Goal: Find specific page/section

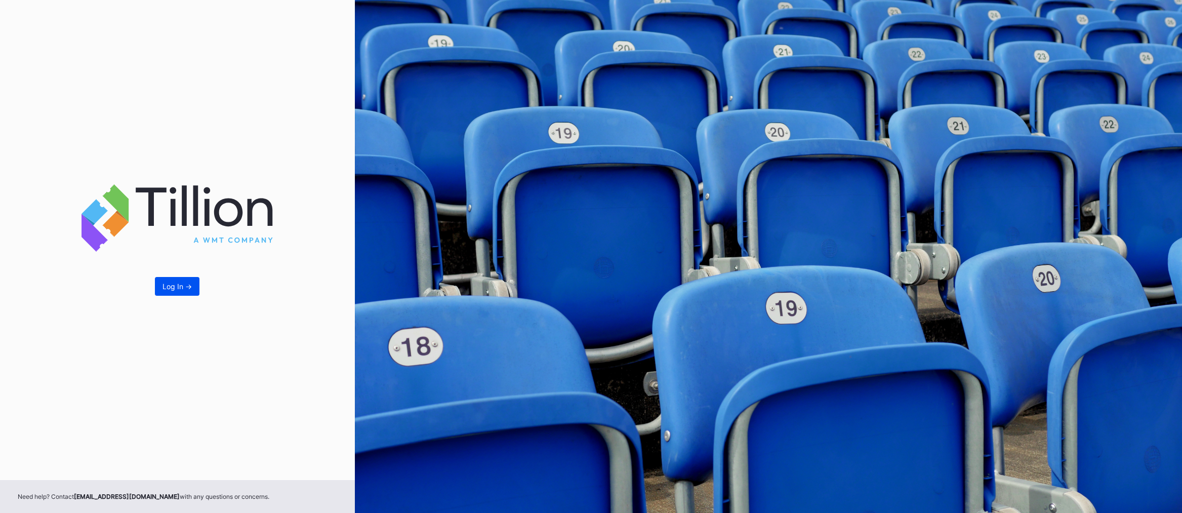
click at [165, 283] on div "Log In ->" at bounding box center [176, 286] width 29 height 9
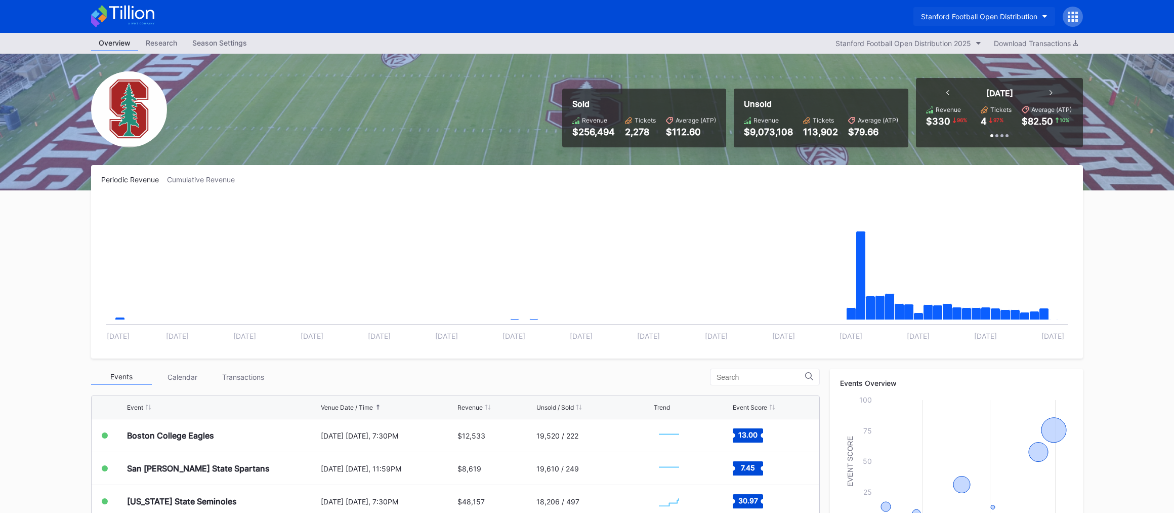
click at [937, 10] on button "Stanford Football Open Distribution" at bounding box center [984, 16] width 142 height 19
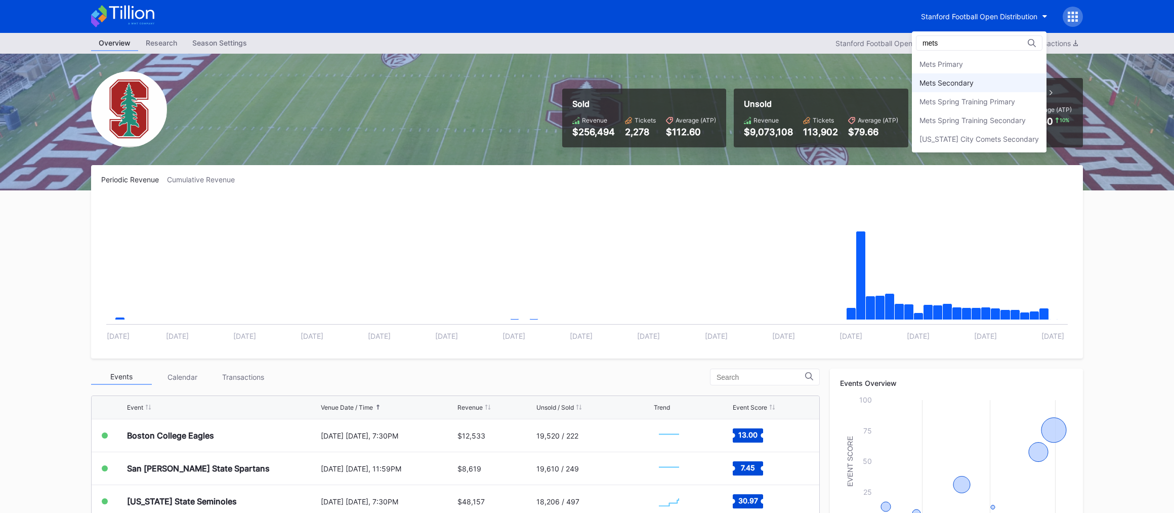
type input "mets"
click at [982, 90] on div "Mets Secondary" at bounding box center [979, 82] width 135 height 19
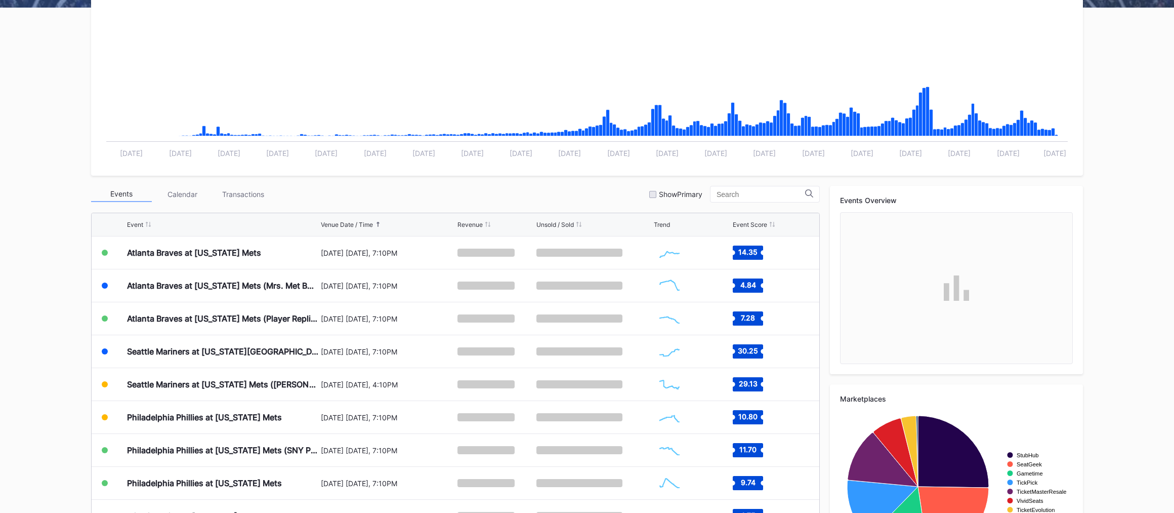
scroll to position [255, 0]
